Goal: Task Accomplishment & Management: Manage account settings

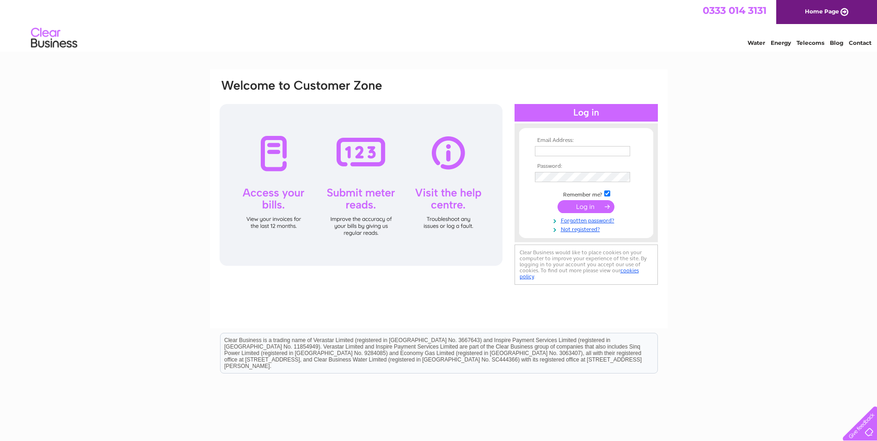
type input "[PERSON_NAME][EMAIL_ADDRESS][PERSON_NAME][DOMAIN_NAME]"
click at [578, 201] on input "submit" at bounding box center [586, 206] width 57 height 13
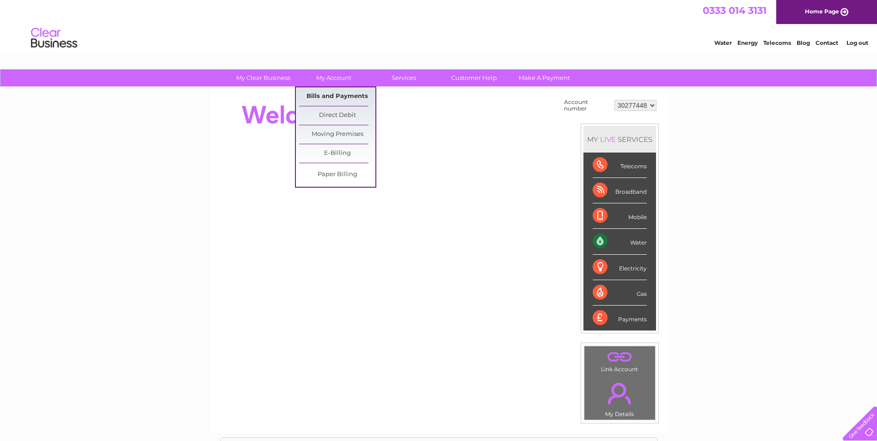
click at [337, 98] on link "Bills and Payments" at bounding box center [337, 96] width 76 height 18
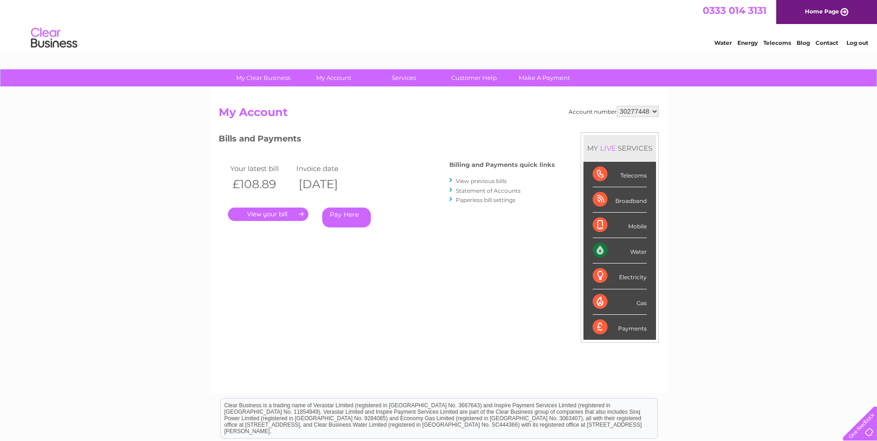
click at [262, 215] on link "." at bounding box center [268, 214] width 80 height 13
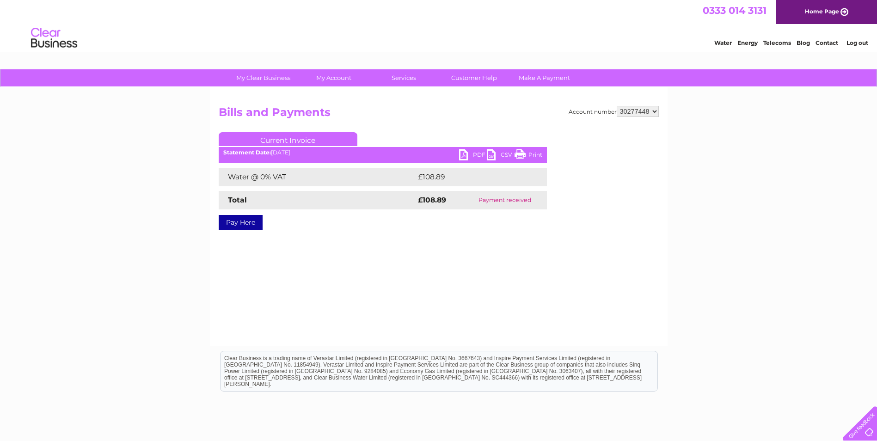
click at [468, 150] on link "PDF" at bounding box center [473, 155] width 28 height 13
